Goal: Task Accomplishment & Management: Complete application form

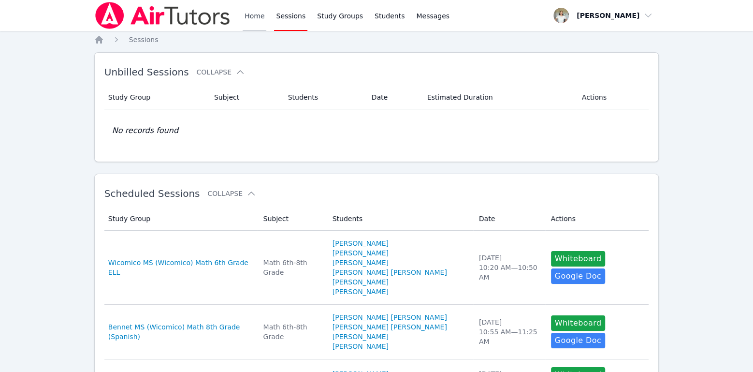
click at [250, 12] on link "Home" at bounding box center [255, 15] width 24 height 31
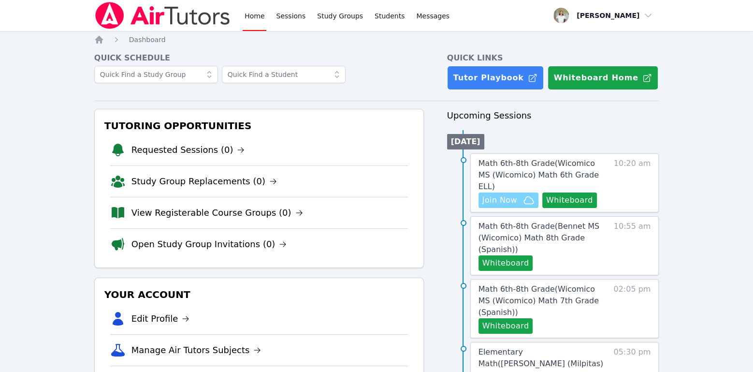
click at [489, 194] on span "Join Now" at bounding box center [499, 200] width 35 height 12
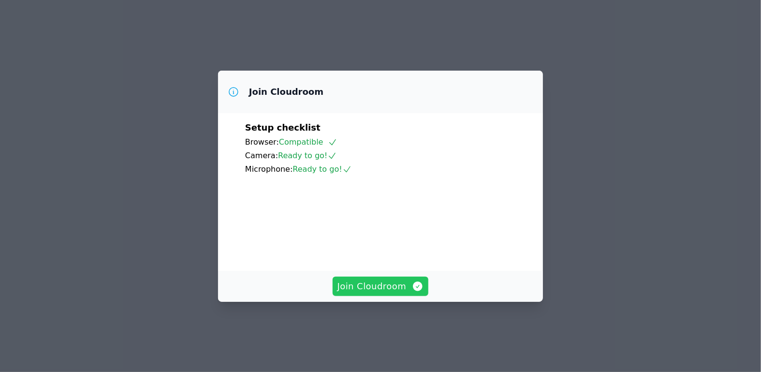
click at [391, 296] on button "Join Cloudroom" at bounding box center [381, 286] width 96 height 19
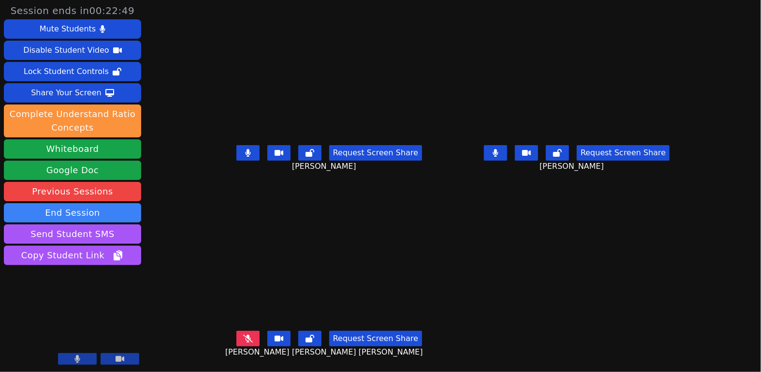
click at [245, 156] on icon at bounding box center [248, 153] width 6 height 8
click at [498, 154] on icon at bounding box center [496, 153] width 6 height 8
click at [223, 155] on div "Request Screen Share [PERSON_NAME]" at bounding box center [329, 160] width 240 height 39
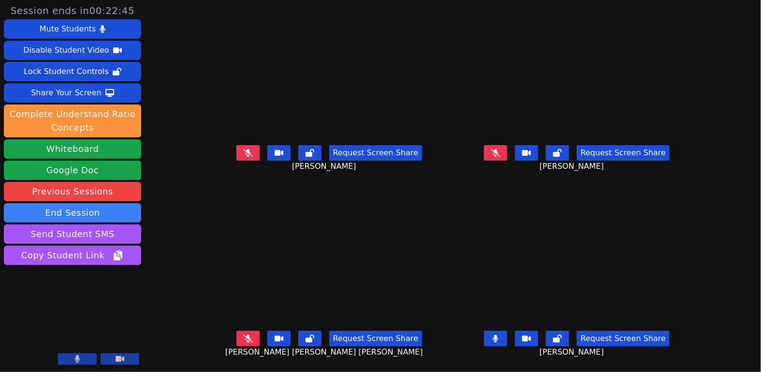
click at [243, 155] on icon at bounding box center [248, 153] width 10 height 8
click at [507, 339] on button at bounding box center [495, 338] width 23 height 15
click at [245, 152] on icon at bounding box center [248, 153] width 6 height 8
click at [241, 341] on button at bounding box center [247, 338] width 23 height 15
click at [236, 337] on button at bounding box center [247, 338] width 23 height 15
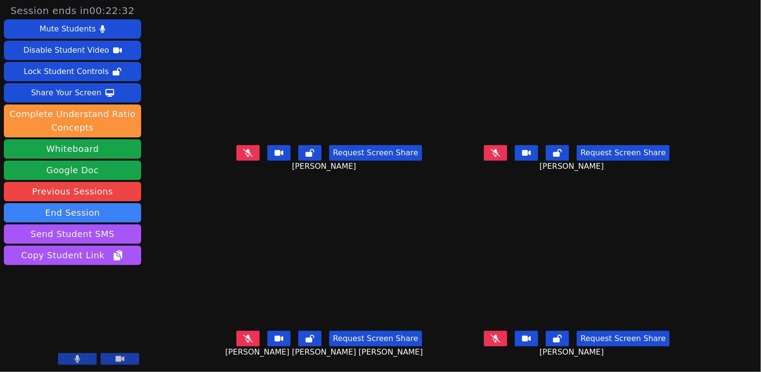
click at [500, 338] on icon at bounding box center [496, 339] width 10 height 8
click at [498, 339] on icon at bounding box center [496, 339] width 6 height 8
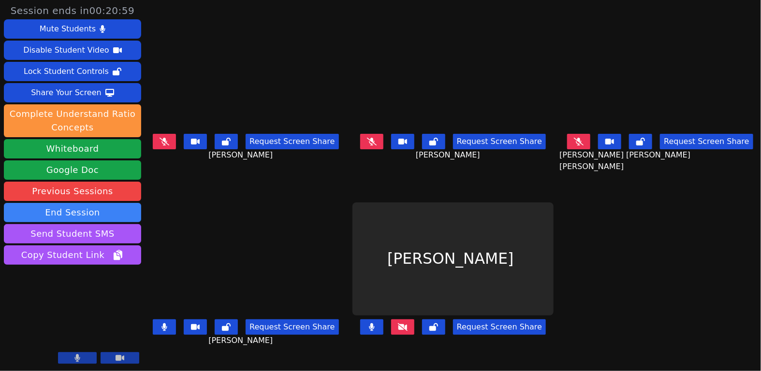
click at [398, 323] on icon at bounding box center [403, 327] width 10 height 8
click at [170, 320] on button at bounding box center [164, 327] width 23 height 15
click at [374, 323] on icon at bounding box center [371, 327] width 5 height 8
click at [167, 143] on button at bounding box center [164, 141] width 23 height 15
click at [166, 139] on icon at bounding box center [164, 142] width 5 height 8
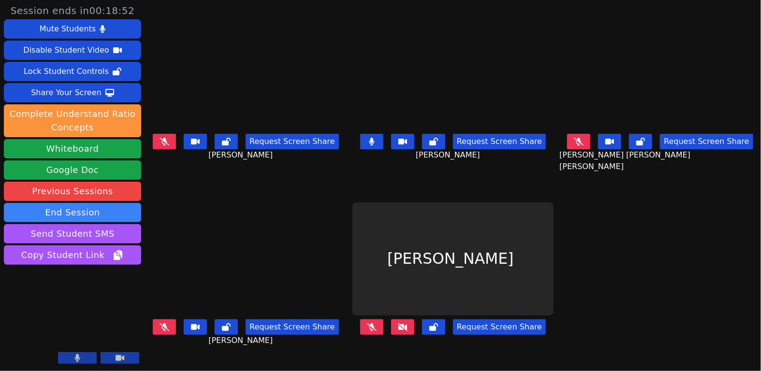
click at [378, 142] on button at bounding box center [371, 141] width 23 height 15
click at [572, 143] on button at bounding box center [578, 141] width 23 height 15
click at [169, 323] on icon at bounding box center [165, 327] width 10 height 8
click at [171, 141] on button at bounding box center [164, 141] width 23 height 15
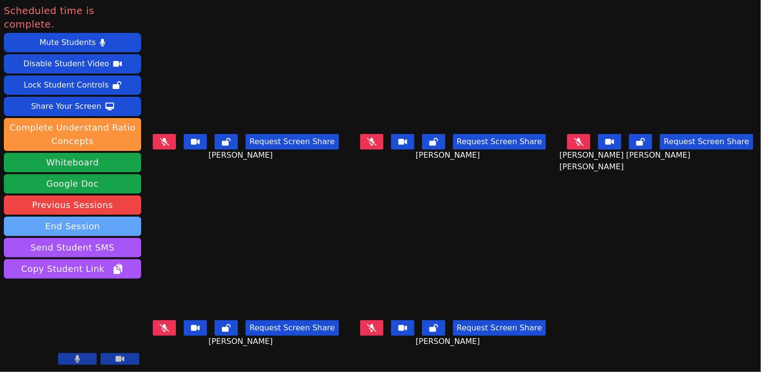
click at [114, 217] on button "End Session" at bounding box center [72, 226] width 137 height 19
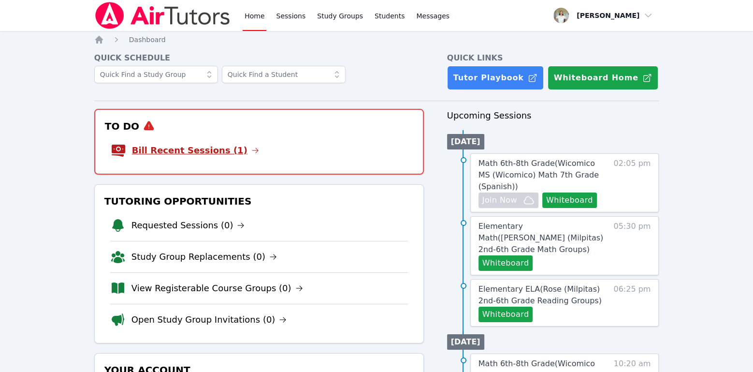
click at [196, 148] on link "Bill Recent Sessions (1)" at bounding box center [195, 151] width 127 height 14
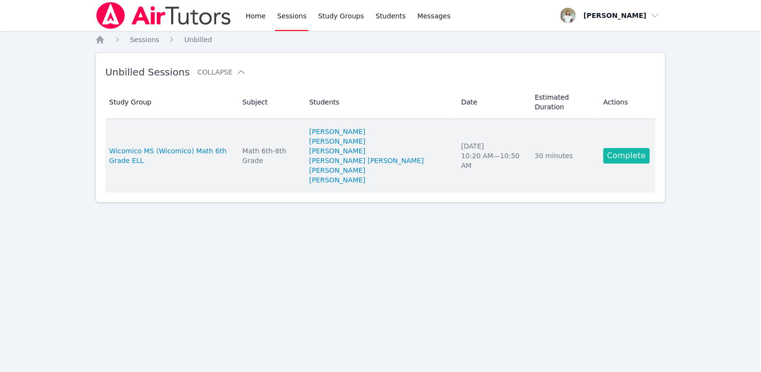
click at [620, 148] on link "Complete" at bounding box center [626, 155] width 46 height 15
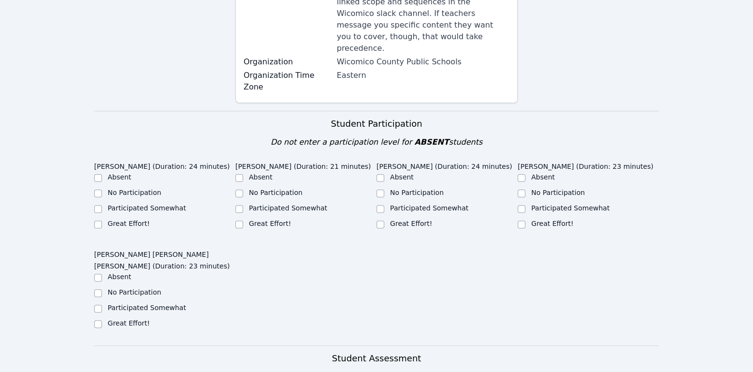
scroll to position [226, 0]
click at [99, 220] on input "Great Effort!" at bounding box center [98, 224] width 8 height 8
checkbox input "true"
click at [239, 220] on input "Great Effort!" at bounding box center [239, 224] width 8 height 8
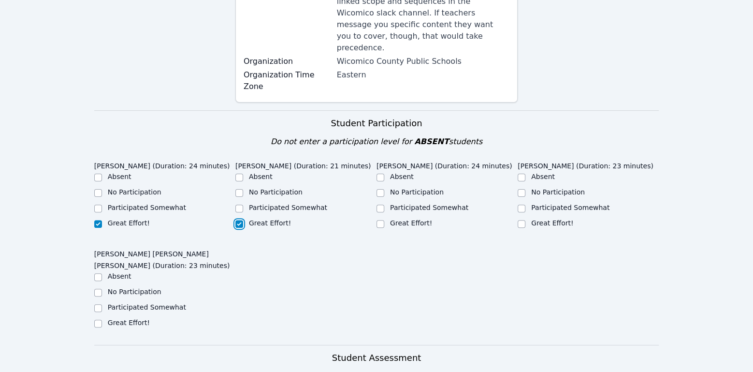
checkbox input "true"
click at [377, 220] on input "Great Effort!" at bounding box center [381, 224] width 8 height 8
checkbox input "true"
click at [522, 220] on input "Great Effort!" at bounding box center [522, 224] width 8 height 8
checkbox input "true"
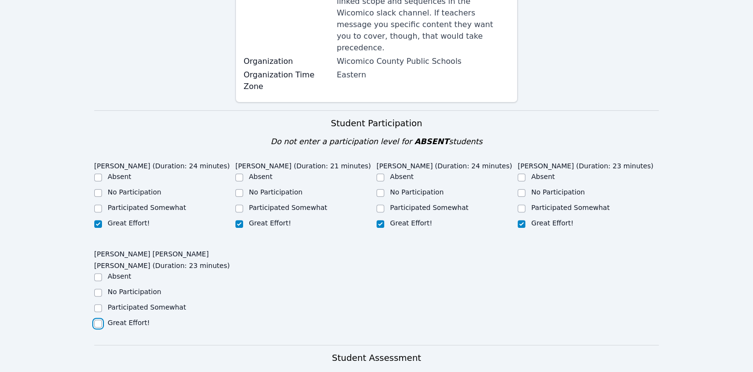
click at [96, 320] on input "Great Effort!" at bounding box center [98, 324] width 8 height 8
checkbox input "true"
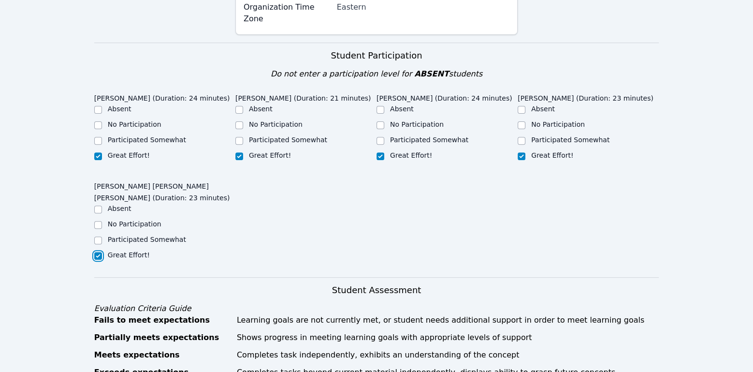
scroll to position [477, 0]
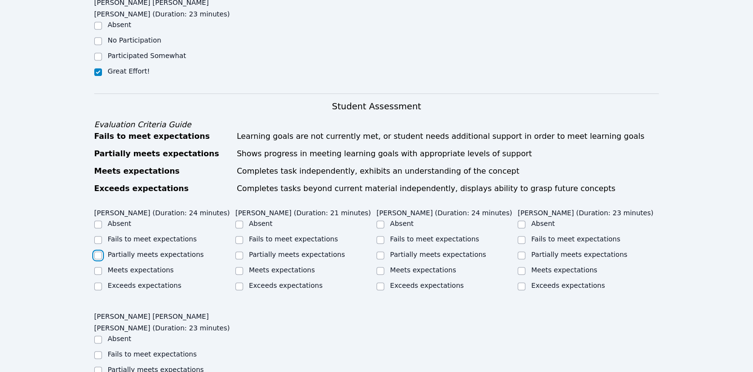
click at [99, 251] on input "Partially meets expectations" at bounding box center [98, 255] width 8 height 8
checkbox input "true"
click at [238, 251] on input "Partially meets expectations" at bounding box center [239, 255] width 8 height 8
checkbox input "true"
click at [379, 251] on input "Partially meets expectations" at bounding box center [381, 255] width 8 height 8
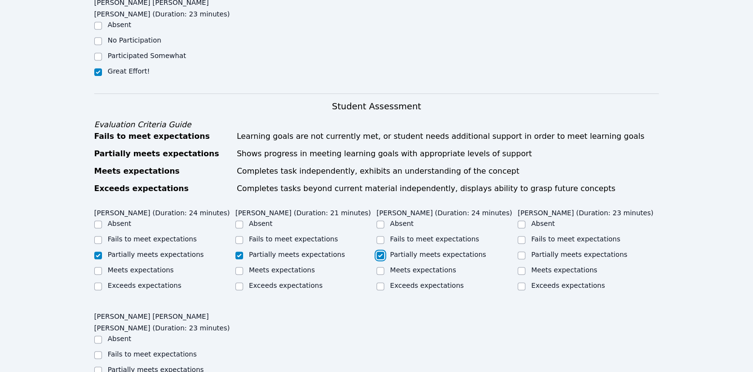
checkbox input "true"
click at [523, 251] on input "Partially meets expectations" at bounding box center [522, 255] width 8 height 8
checkbox input "true"
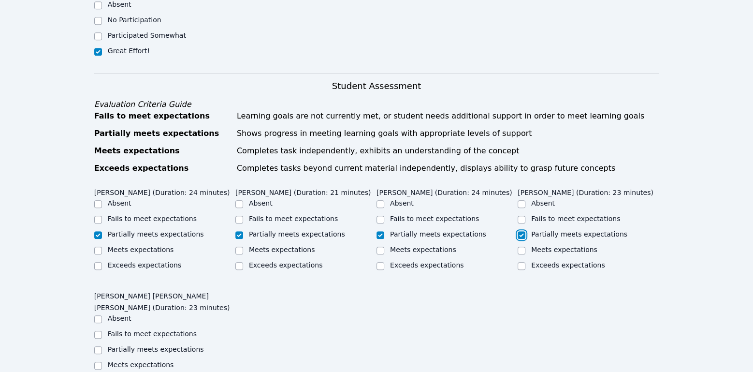
scroll to position [575, 0]
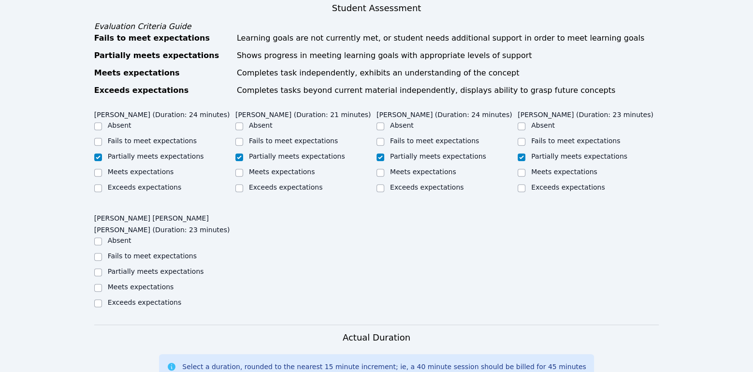
click at [102, 266] on div "Partially meets expectations" at bounding box center [164, 272] width 141 height 12
click at [99, 268] on input "Partially meets expectations" at bounding box center [98, 272] width 8 height 8
checkbox input "true"
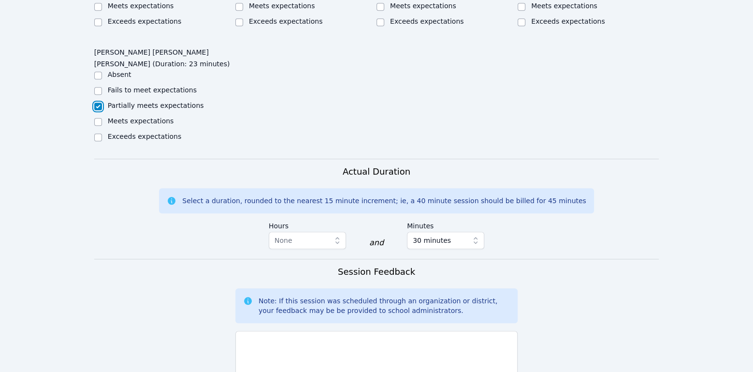
scroll to position [913, 0]
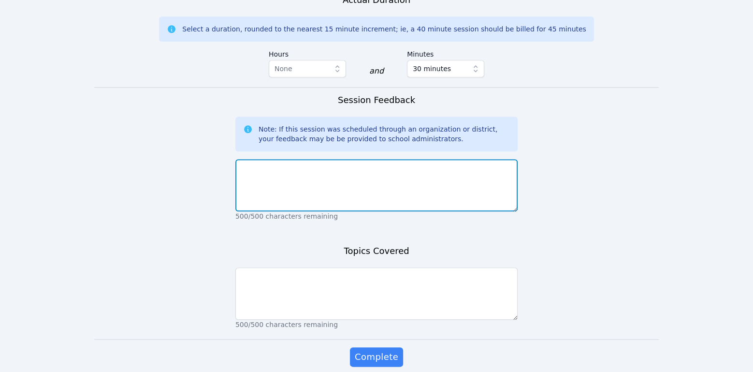
click at [315, 193] on textarea at bounding box center [376, 185] width 282 height 52
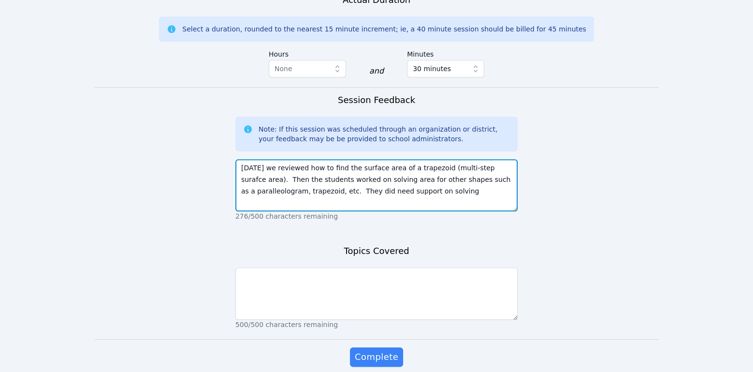
click at [486, 159] on textarea "Today we reviewed how to find the surface area of a trapezoid (multi-step suraf…" at bounding box center [376, 185] width 282 height 52
click at [452, 175] on textarea "Today we reviewed how to find the surface area of a trapezoid (multi-step surfa…" at bounding box center [376, 185] width 282 height 52
click at [346, 191] on textarea "Today we reviewed how to find the surface area of a trapezoid (multi-step surfa…" at bounding box center [376, 185] width 282 height 52
type textarea "Today we reviewed how to find the surface area of a trapezoid (multi-step surfa…"
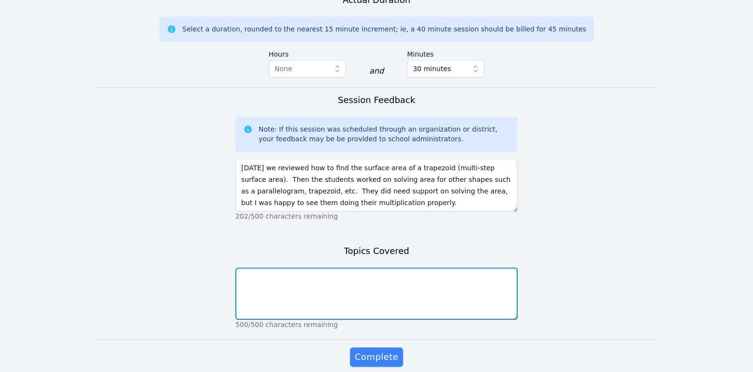
click at [376, 276] on textarea at bounding box center [376, 293] width 282 height 52
type textarea "a"
type textarea "surface area of complex objects"
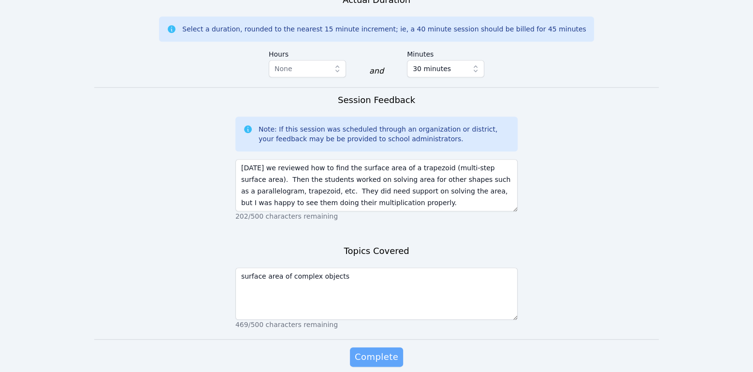
click at [385, 350] on span "Complete" at bounding box center [377, 357] width 44 height 14
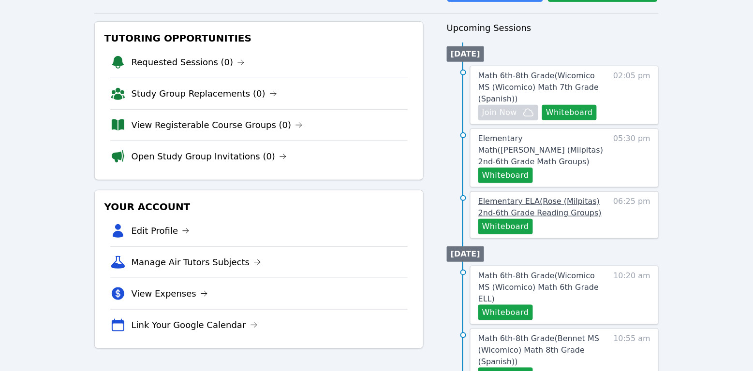
scroll to position [112, 0]
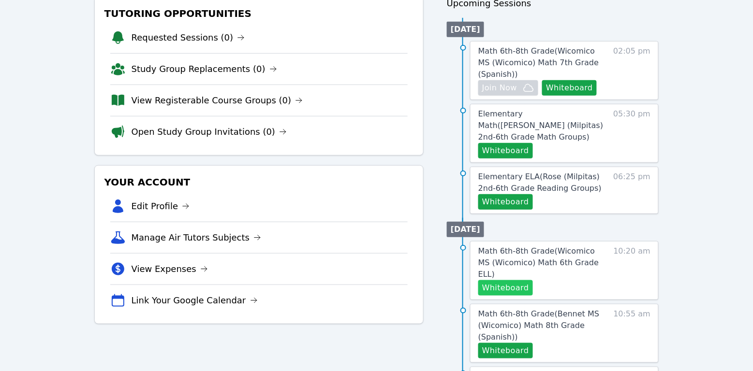
click at [508, 280] on button "Whiteboard" at bounding box center [505, 287] width 55 height 15
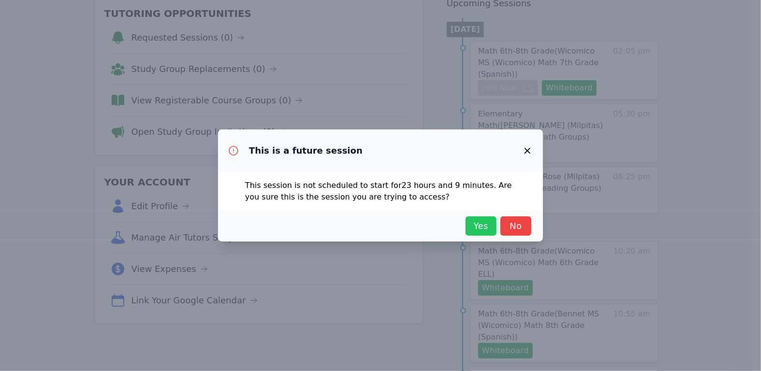
click at [478, 228] on span "Yes" at bounding box center [480, 226] width 21 height 14
